Goal: Task Accomplishment & Management: Complete application form

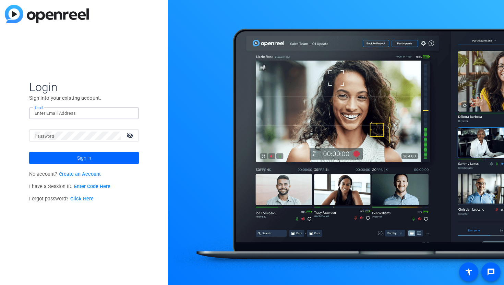
click at [104, 112] on input "Email" at bounding box center [84, 113] width 99 height 8
click at [121, 189] on p "I have a Session ID. Enter Code Here" at bounding box center [84, 187] width 110 height 12
click at [91, 175] on link "Create an Account" at bounding box center [80, 174] width 42 height 6
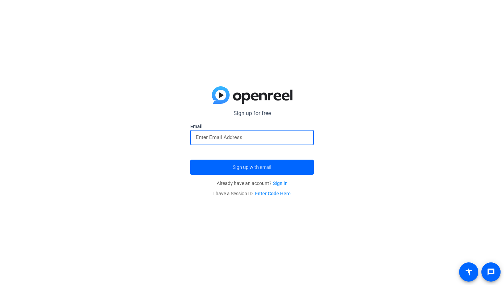
click at [223, 134] on input "email" at bounding box center [252, 137] width 112 height 8
click at [255, 167] on span "Sign up with email" at bounding box center [252, 167] width 38 height 0
click at [290, 142] on input "email" at bounding box center [252, 137] width 112 height 8
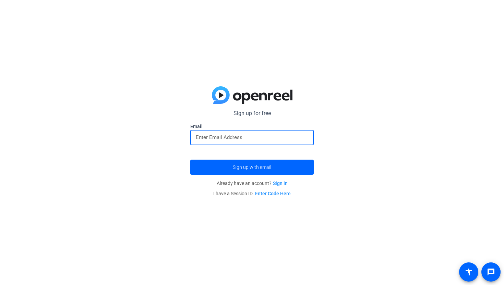
click at [290, 142] on input "email" at bounding box center [252, 137] width 112 height 8
type input "enter"
